Goal: Information Seeking & Learning: Learn about a topic

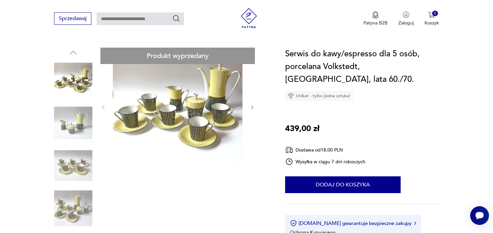
scroll to position [34, 0]
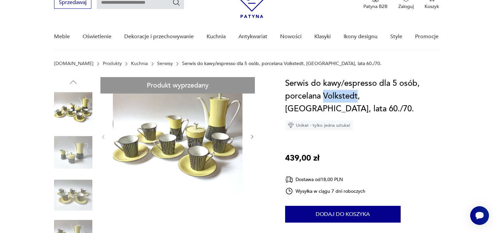
drag, startPoint x: 323, startPoint y: 94, endPoint x: 357, endPoint y: 93, distance: 33.6
click at [357, 93] on h1 "Serwis do kawy/espresso dla 5 osób, porcelana Volkstedt, [GEOGRAPHIC_DATA], lat…" at bounding box center [362, 96] width 154 height 38
copy h1 "Volkstedt"
